Goal: Register for event/course

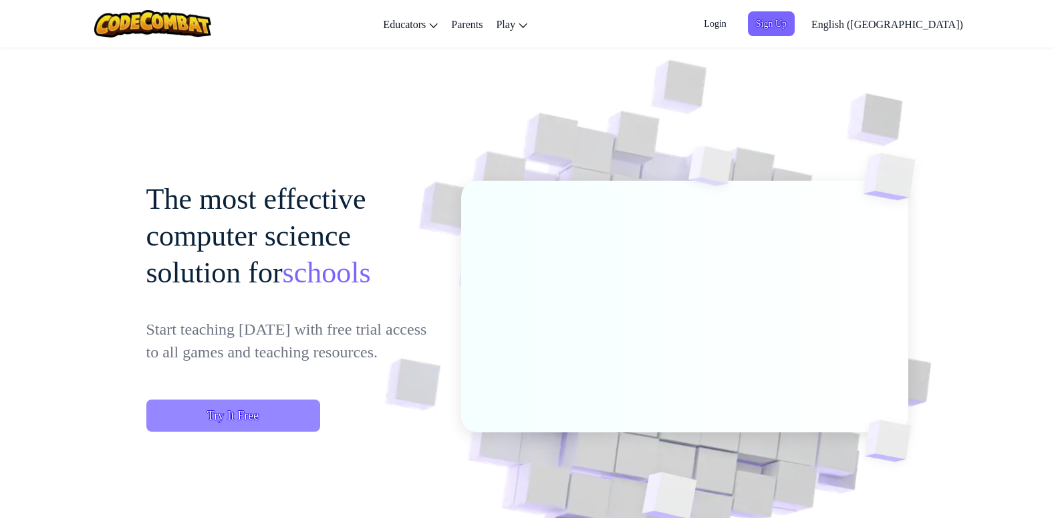
click at [281, 424] on span "Try It Free" at bounding box center [233, 415] width 174 height 32
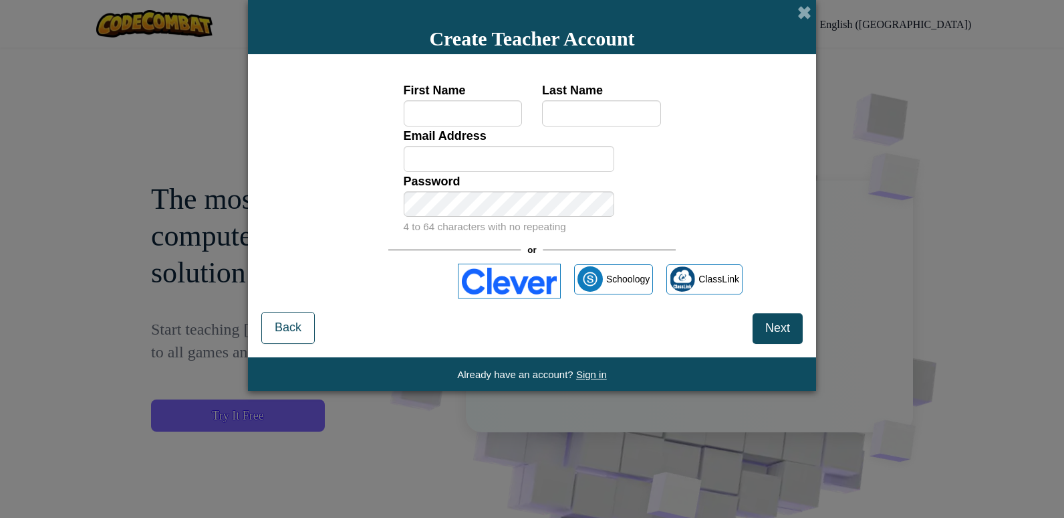
drag, startPoint x: 361, startPoint y: 215, endPoint x: 618, endPoint y: 140, distance: 267.4
drag, startPoint x: 618, startPoint y: 140, endPoint x: 838, endPoint y: 35, distance: 244.1
click at [808, 16] on span at bounding box center [805, 12] width 14 height 14
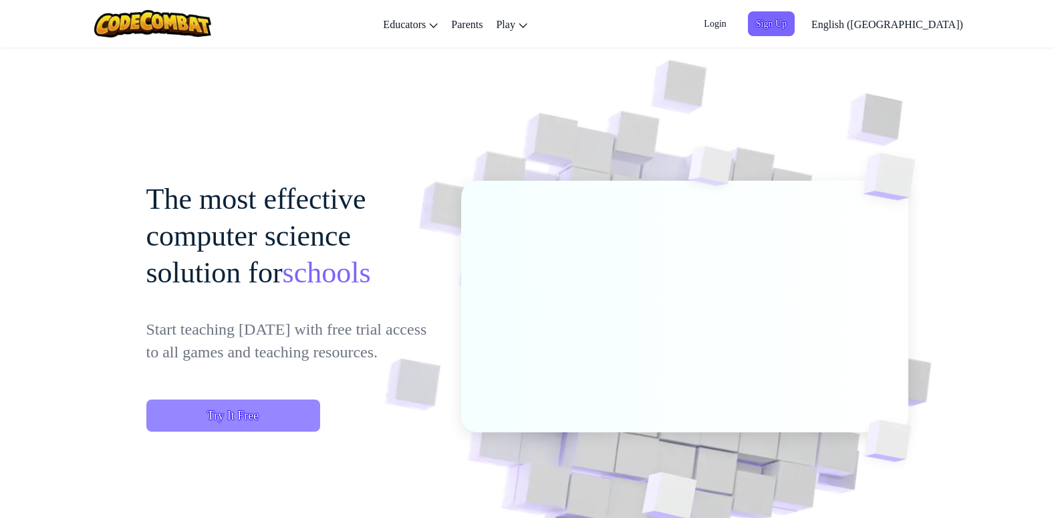
click at [213, 425] on span "Try It Free" at bounding box center [233, 415] width 174 height 32
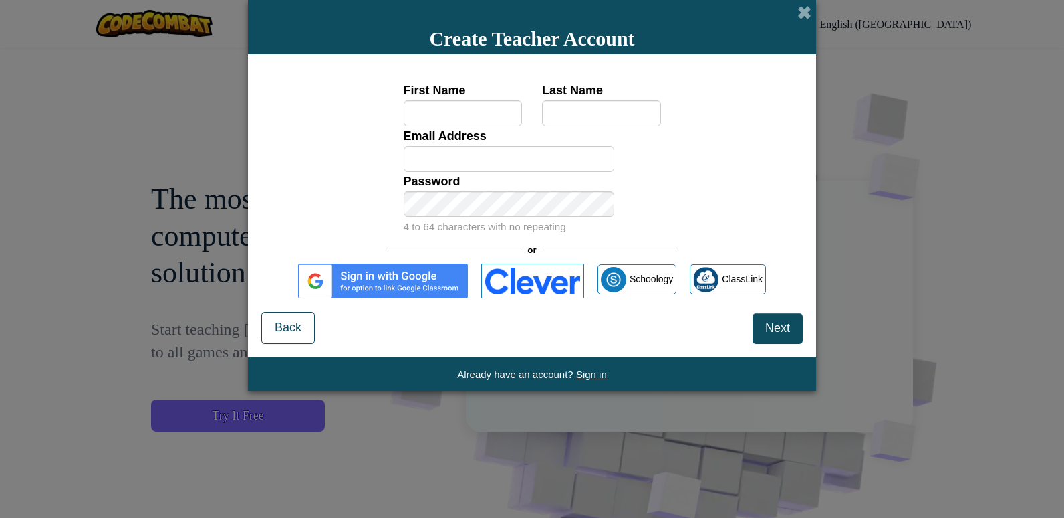
click at [796, 9] on div "Create Teacher Account" at bounding box center [532, 27] width 568 height 54
drag, startPoint x: 816, startPoint y: 21, endPoint x: 804, endPoint y: 15, distance: 13.2
click at [814, 21] on div "Create Teacher Account" at bounding box center [532, 27] width 568 height 54
drag, startPoint x: 803, startPoint y: 15, endPoint x: 774, endPoint y: 0, distance: 32.9
click at [802, 14] on span at bounding box center [805, 12] width 14 height 14
